Goal: Find specific page/section: Find specific page/section

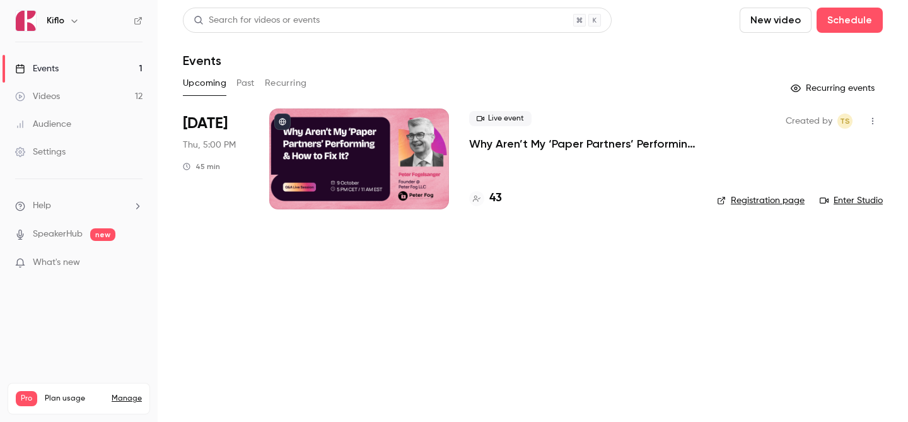
click at [502, 202] on div "43" at bounding box center [583, 198] width 228 height 17
click at [499, 202] on h4 "43" at bounding box center [495, 198] width 13 height 17
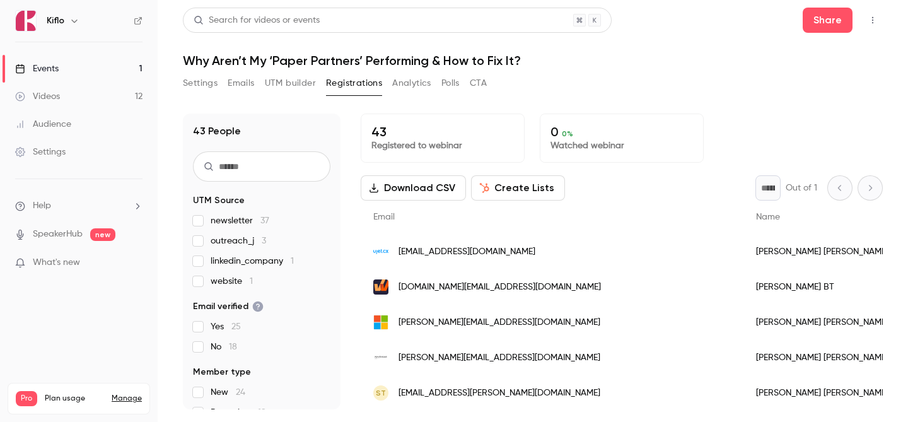
click at [78, 131] on link "Audience" at bounding box center [79, 124] width 158 height 28
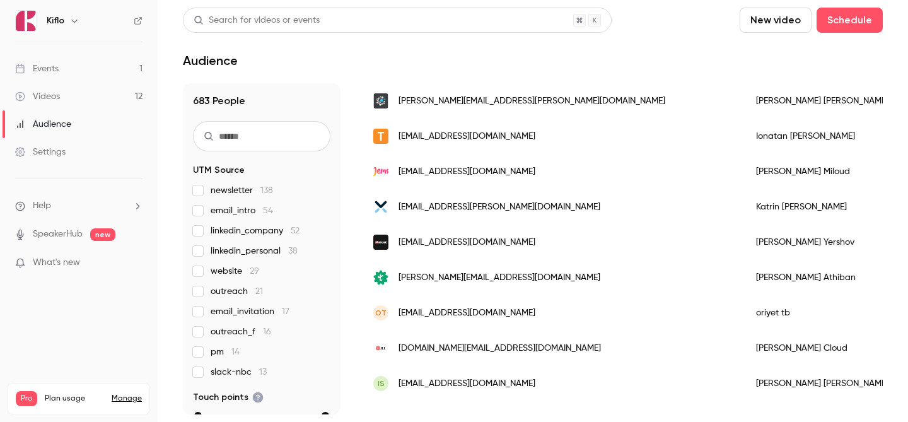
scroll to position [1672, 0]
